Goal: Find specific page/section: Find specific page/section

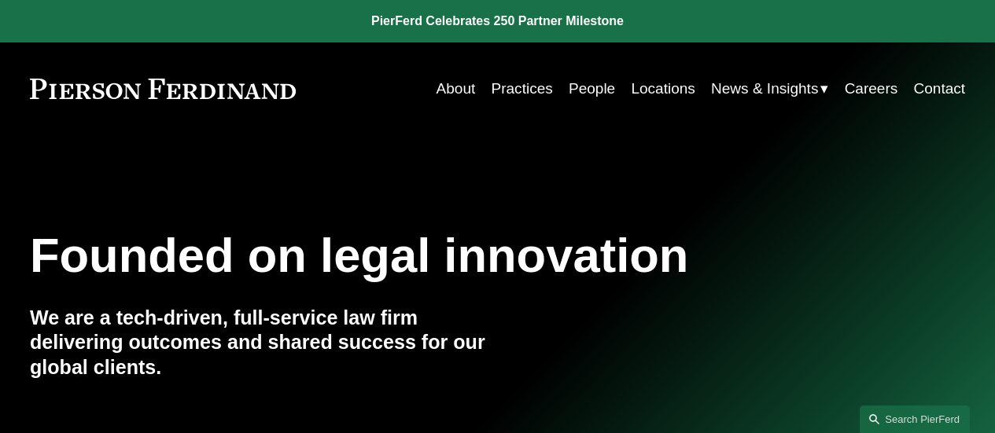
click at [531, 96] on link "Practices" at bounding box center [521, 89] width 61 height 30
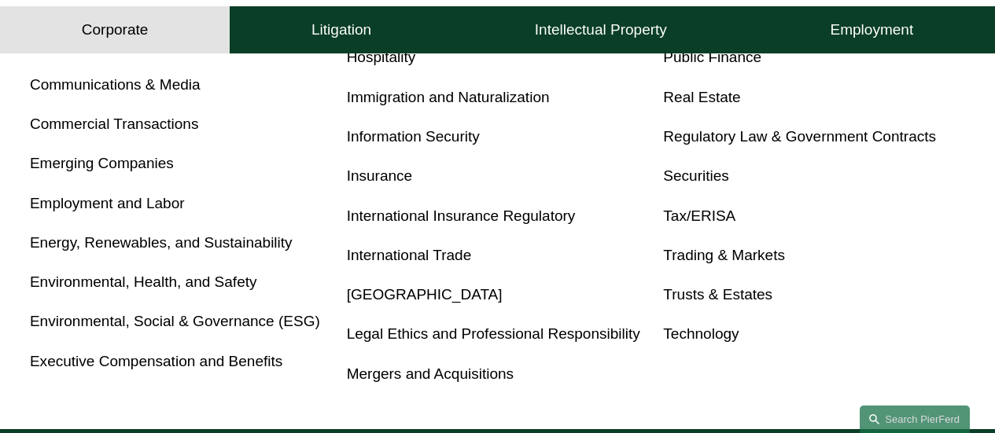
scroll to position [823, 0]
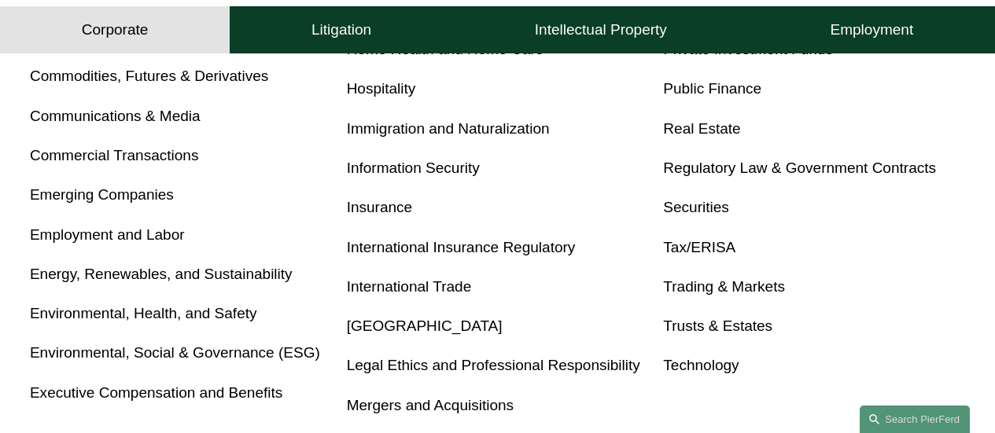
click at [163, 239] on link "Employment and Labor" at bounding box center [107, 234] width 155 height 17
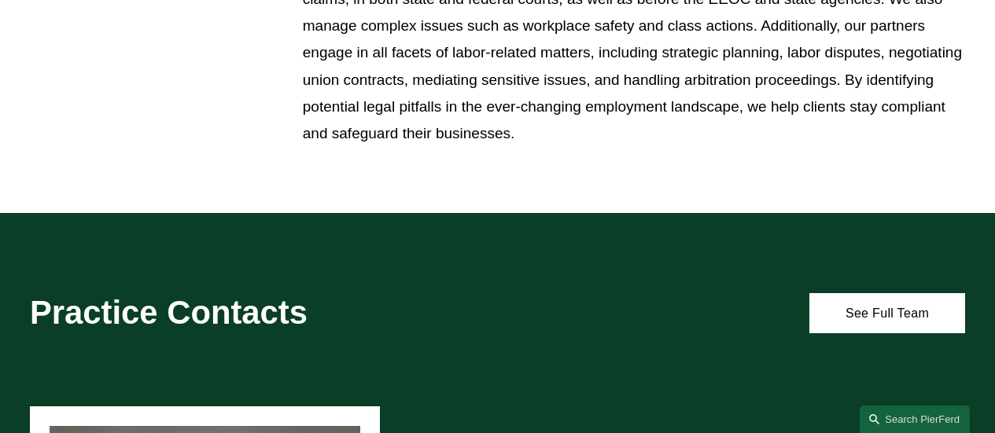
scroll to position [852, 0]
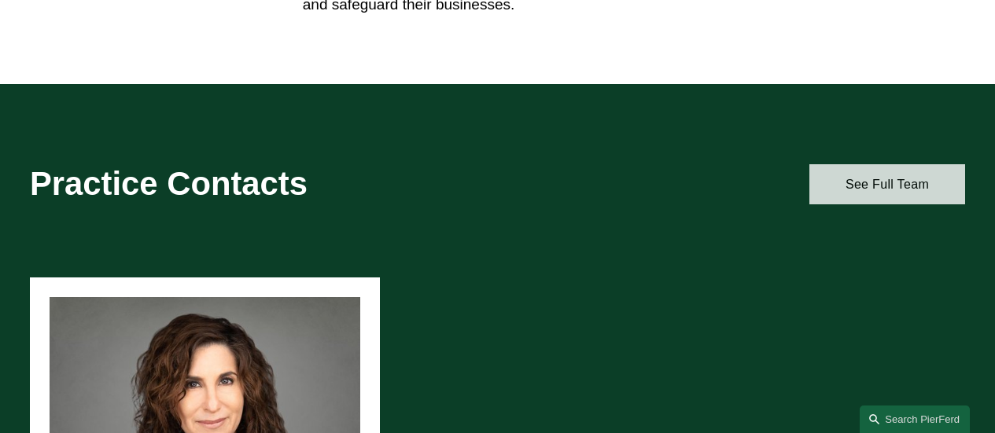
click at [903, 199] on link "See Full Team" at bounding box center [887, 184] width 156 height 40
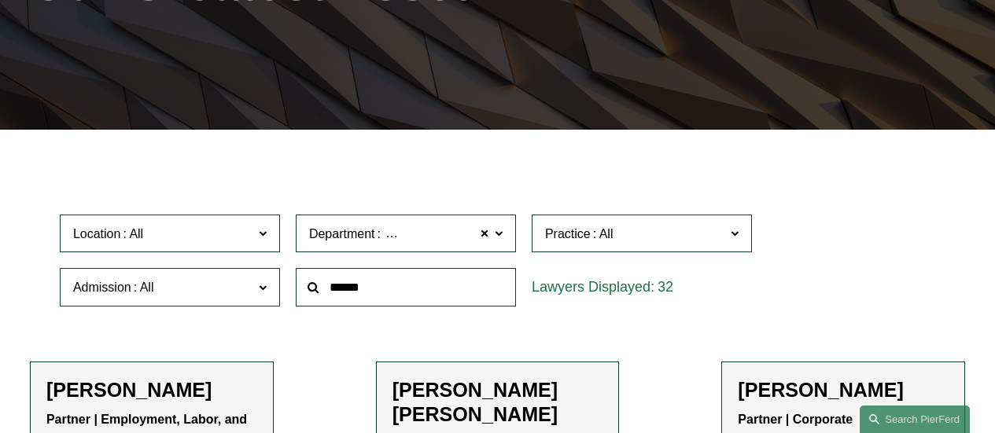
scroll to position [287, 0]
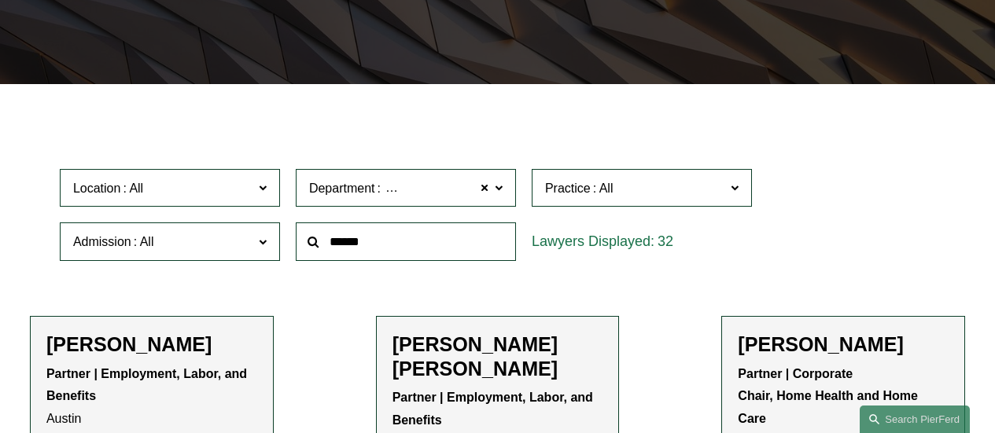
click at [461, 266] on div at bounding box center [406, 242] width 236 height 54
click at [455, 261] on input "text" at bounding box center [406, 242] width 220 height 39
type input "*****"
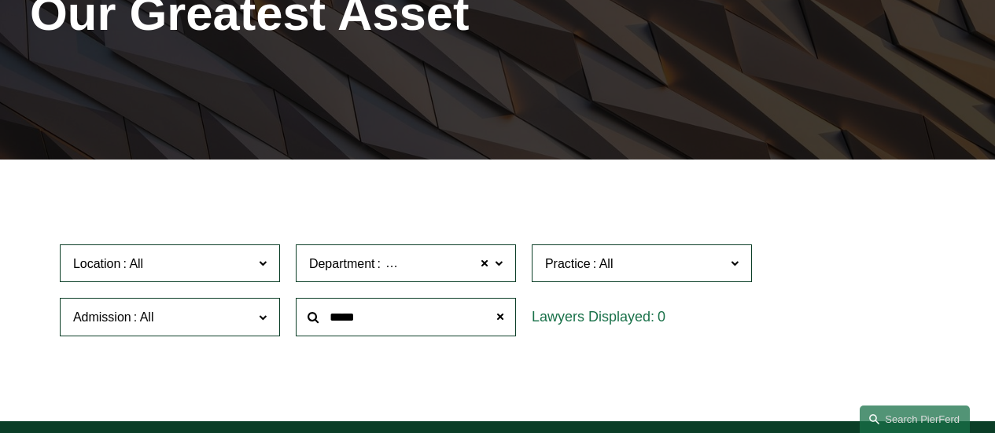
scroll to position [245, 0]
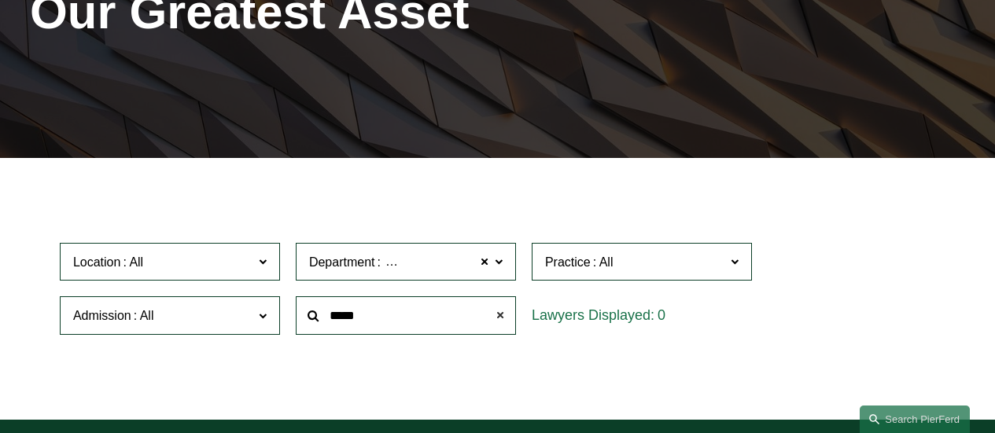
click at [503, 313] on span at bounding box center [499, 315] width 31 height 31
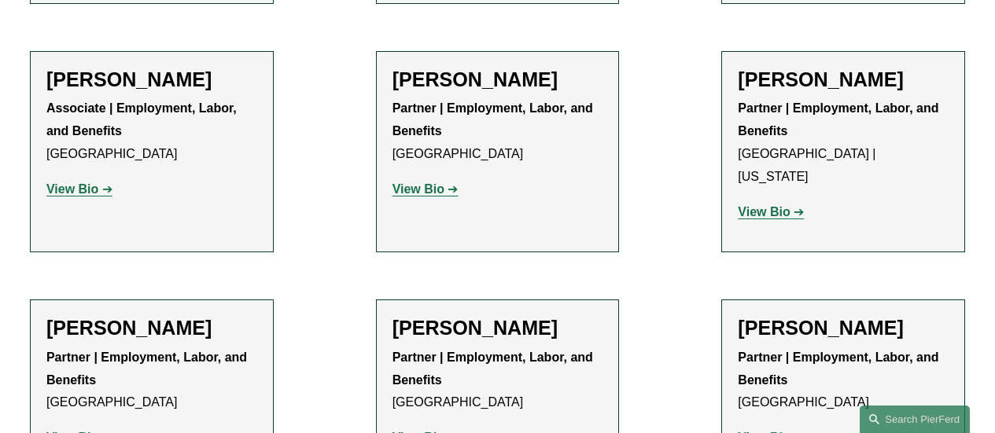
scroll to position [1905, 0]
